Goal: Task Accomplishment & Management: Complete application form

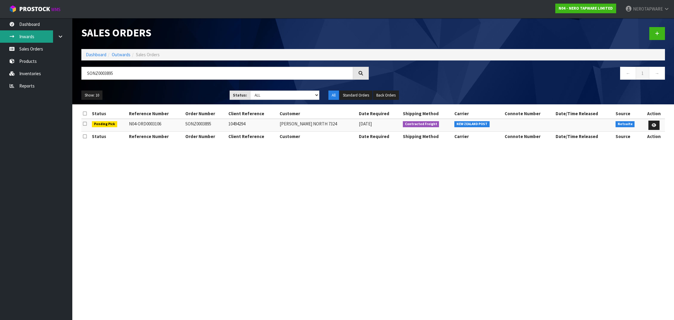
type input "SONZ0003895"
click at [29, 40] on link "Inwards" at bounding box center [36, 36] width 72 height 12
click at [22, 26] on link "Dashboard" at bounding box center [36, 24] width 72 height 12
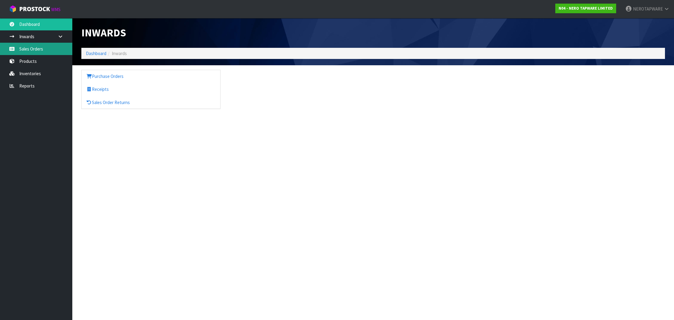
click at [29, 52] on link "Sales Orders" at bounding box center [36, 49] width 72 height 12
click at [32, 50] on link "Sales Orders" at bounding box center [36, 49] width 72 height 12
click at [44, 48] on link "Sales Orders" at bounding box center [36, 49] width 72 height 12
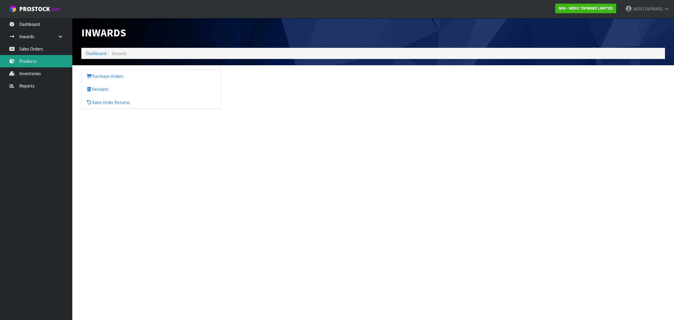
click at [42, 67] on link "Products" at bounding box center [36, 61] width 72 height 12
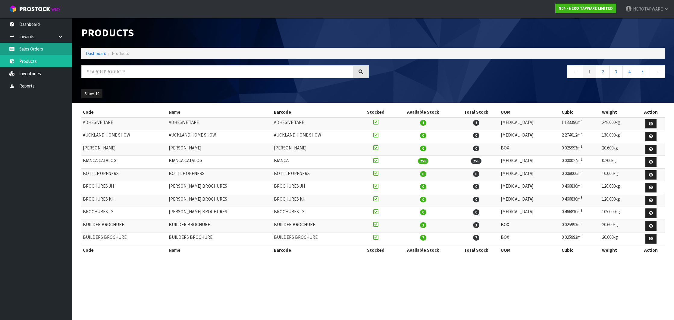
click at [29, 46] on link "Sales Orders" at bounding box center [36, 49] width 72 height 12
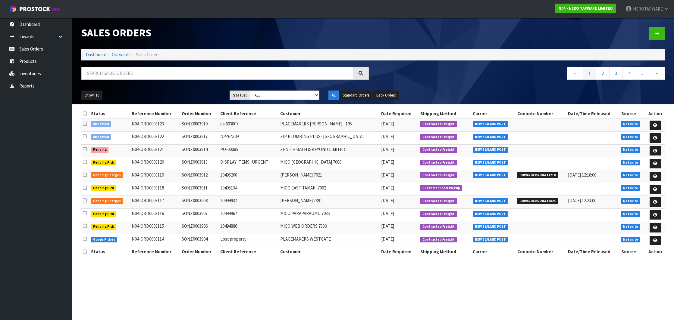
click at [201, 149] on td "SONZ0003914" at bounding box center [199, 151] width 39 height 13
copy td "SONZ0003914"
click at [652, 150] on link at bounding box center [654, 151] width 11 height 10
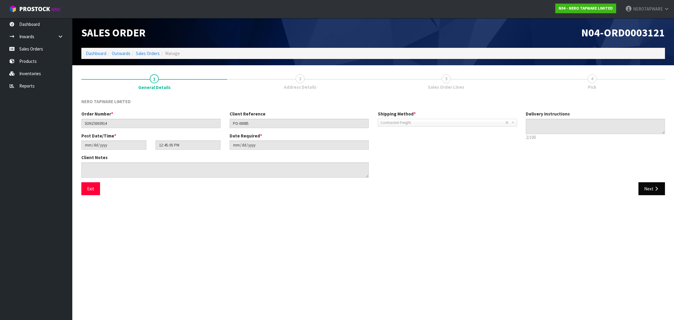
click at [644, 190] on button "Next" at bounding box center [651, 189] width 27 height 13
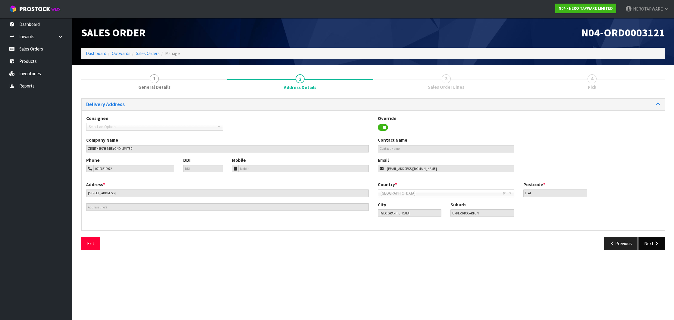
click at [653, 242] on icon "button" at bounding box center [656, 244] width 6 height 5
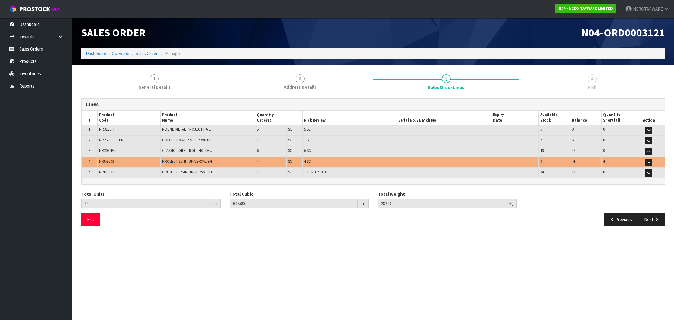
click at [105, 160] on span "NRUB003" at bounding box center [106, 161] width 15 height 5
copy span "NRUB003"
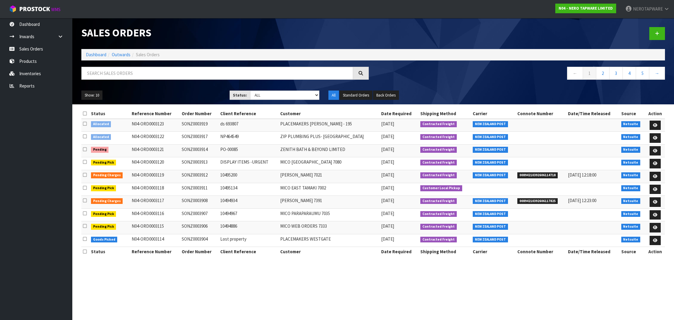
click at [195, 149] on td "SONZ0003914" at bounding box center [199, 151] width 39 height 13
copy td "SONZ0003914"
click at [656, 151] on icon at bounding box center [655, 151] width 5 height 4
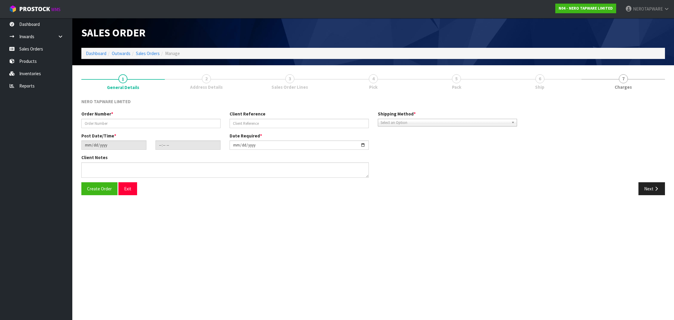
type input "SONZ0003914"
type input "PO-00085"
type input "[DATE]"
type input "12:45:05.000"
type input "[DATE]"
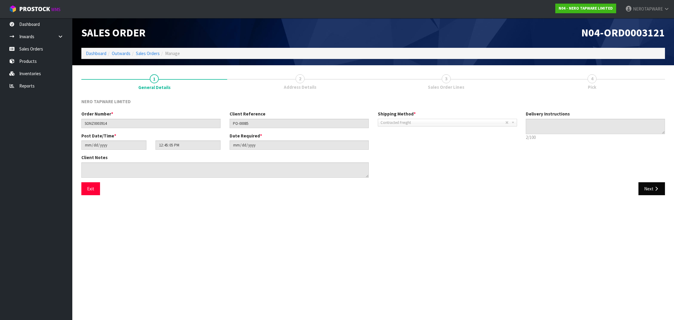
click at [648, 193] on button "Next" at bounding box center [651, 189] width 27 height 13
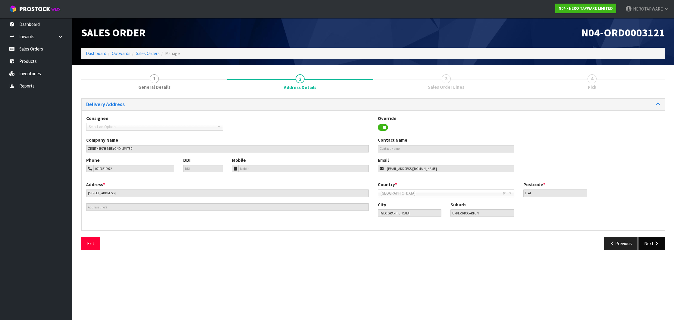
click at [656, 239] on button "Next" at bounding box center [651, 243] width 27 height 13
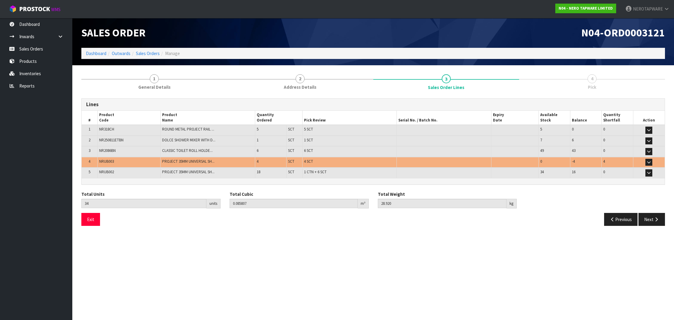
click at [105, 161] on span "NRUB003" at bounding box center [106, 161] width 15 height 5
copy span "NRUB003"
click at [613, 217] on icon "button" at bounding box center [613, 219] width 6 height 5
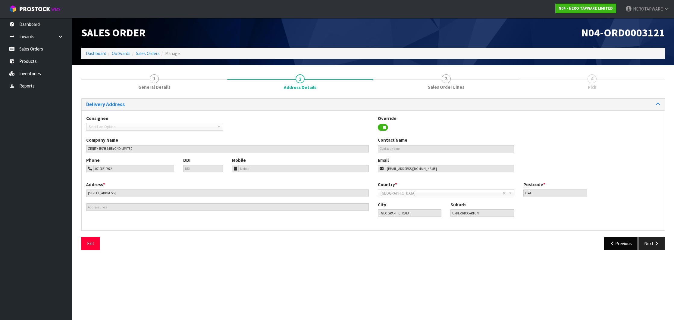
click at [618, 242] on button "Previous" at bounding box center [621, 243] width 34 height 13
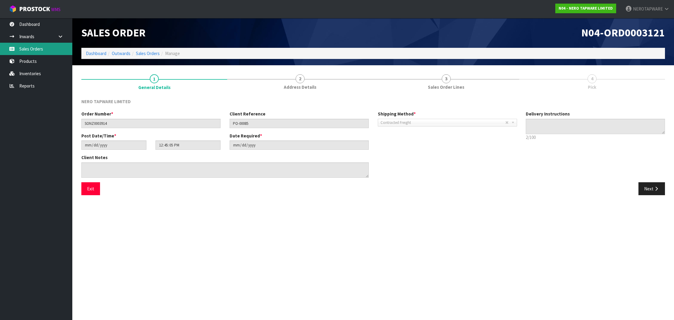
click at [36, 52] on link "Sales Orders" at bounding box center [36, 49] width 72 height 12
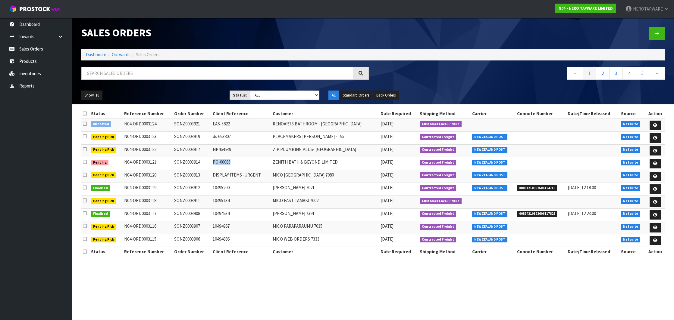
drag, startPoint x: 217, startPoint y: 162, endPoint x: 235, endPoint y: 160, distance: 18.8
click at [235, 160] on td "PO-00085" at bounding box center [241, 164] width 60 height 13
copy td "PO-00085"
click at [189, 162] on td "SONZ0003914" at bounding box center [192, 164] width 39 height 13
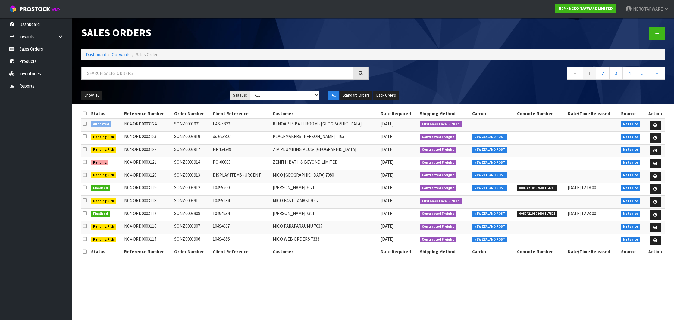
copy td "SONZ0003914"
click at [114, 77] on input "text" at bounding box center [217, 73] width 272 height 13
paste input "SONZ0003914"
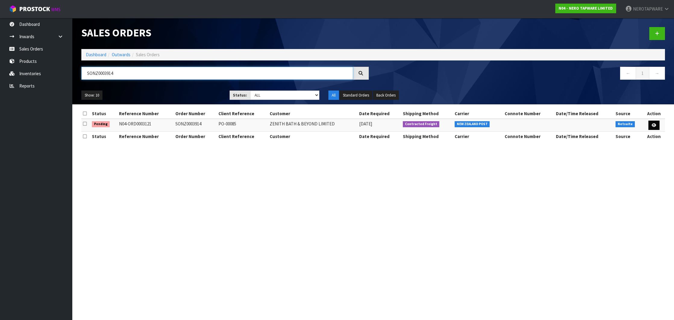
type input "SONZ0003914"
click at [652, 124] on icon at bounding box center [653, 125] width 5 height 4
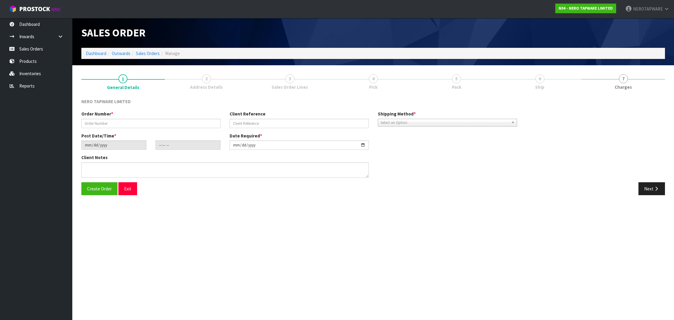
type input "SONZ0003914"
type input "PO-00085"
type input "[DATE]"
type input "12:45:05.000"
type input "[DATE]"
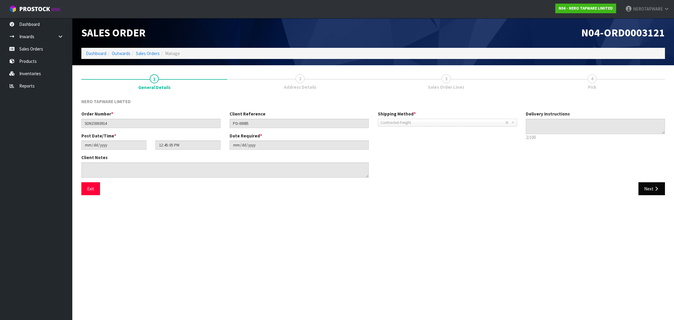
click at [656, 189] on icon "button" at bounding box center [656, 189] width 6 height 5
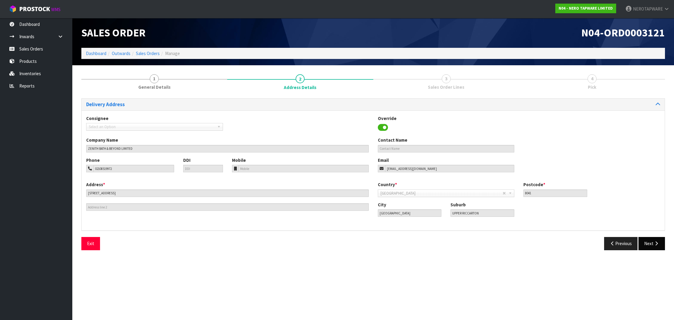
click at [654, 244] on icon "button" at bounding box center [656, 244] width 6 height 5
